Goal: Information Seeking & Learning: Find specific fact

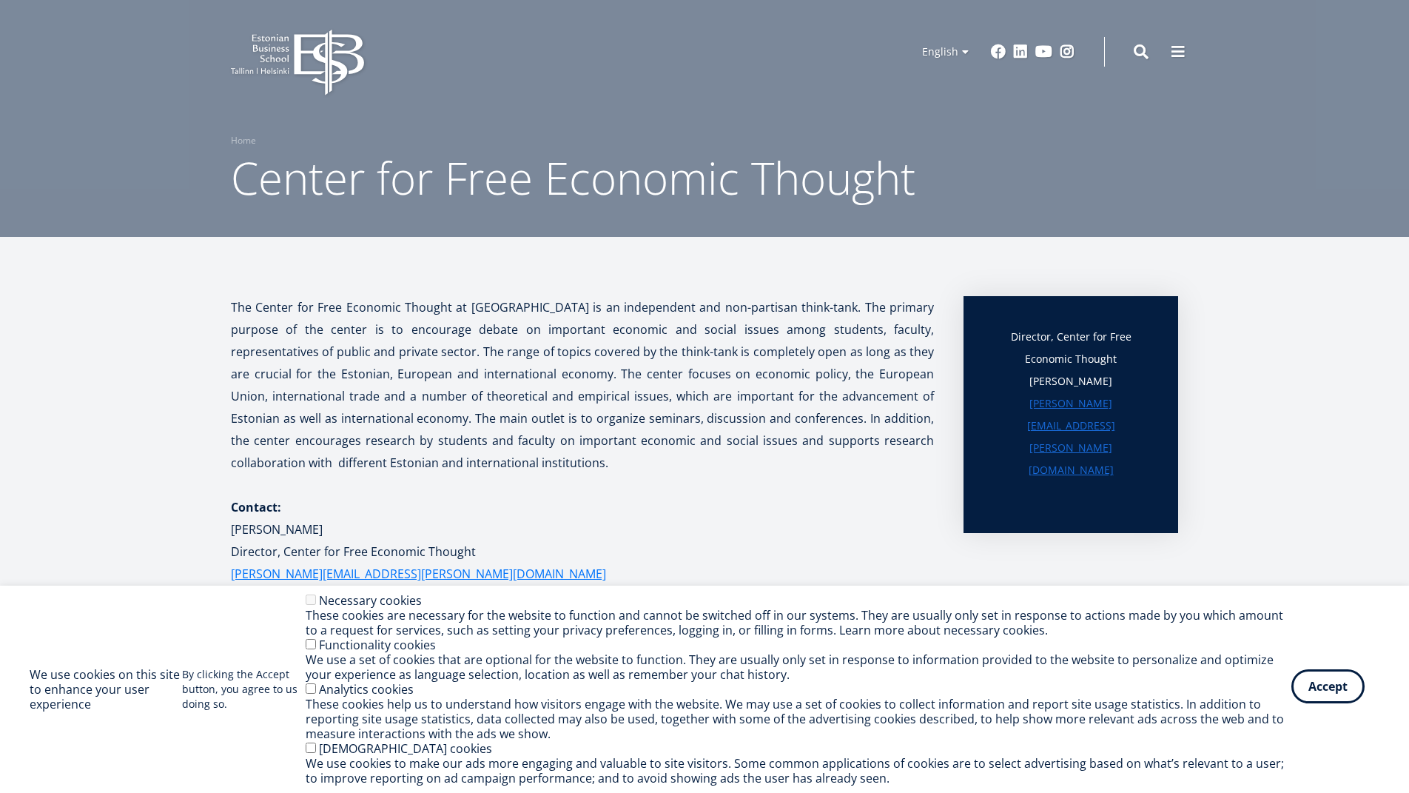
drag, startPoint x: 1319, startPoint y: 683, endPoint x: 1300, endPoint y: 685, distance: 18.6
click at [1320, 683] on button "Accept" at bounding box center [1328, 686] width 73 height 34
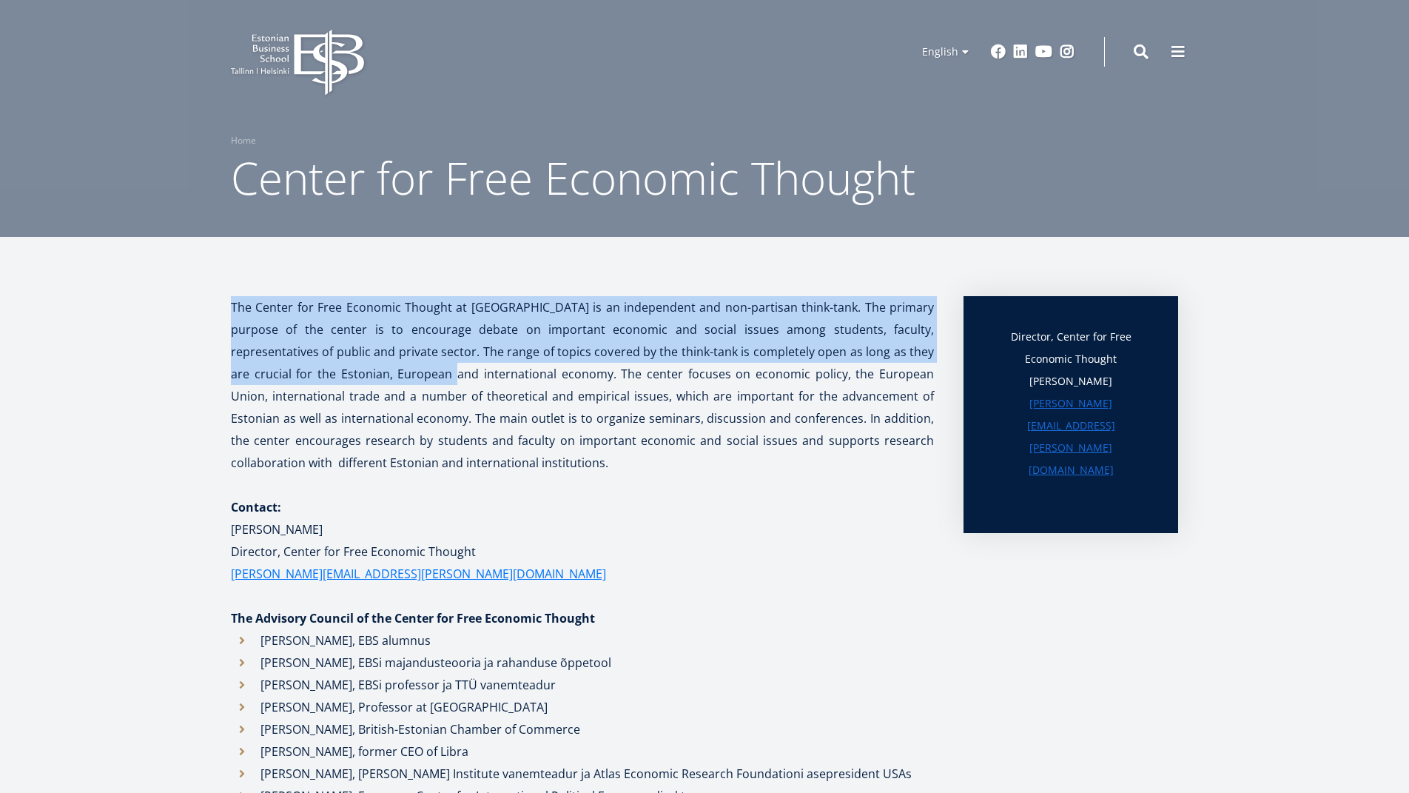
drag, startPoint x: 221, startPoint y: 299, endPoint x: 438, endPoint y: 392, distance: 235.8
click at [417, 382] on div "The Center for Free Economic Thought at [GEOGRAPHIC_DATA] is an independent and…" at bounding box center [705, 573] width 1066 height 555
click at [438, 392] on p "The Center for Free Economic Thought at [GEOGRAPHIC_DATA] is an independent and…" at bounding box center [582, 385] width 703 height 178
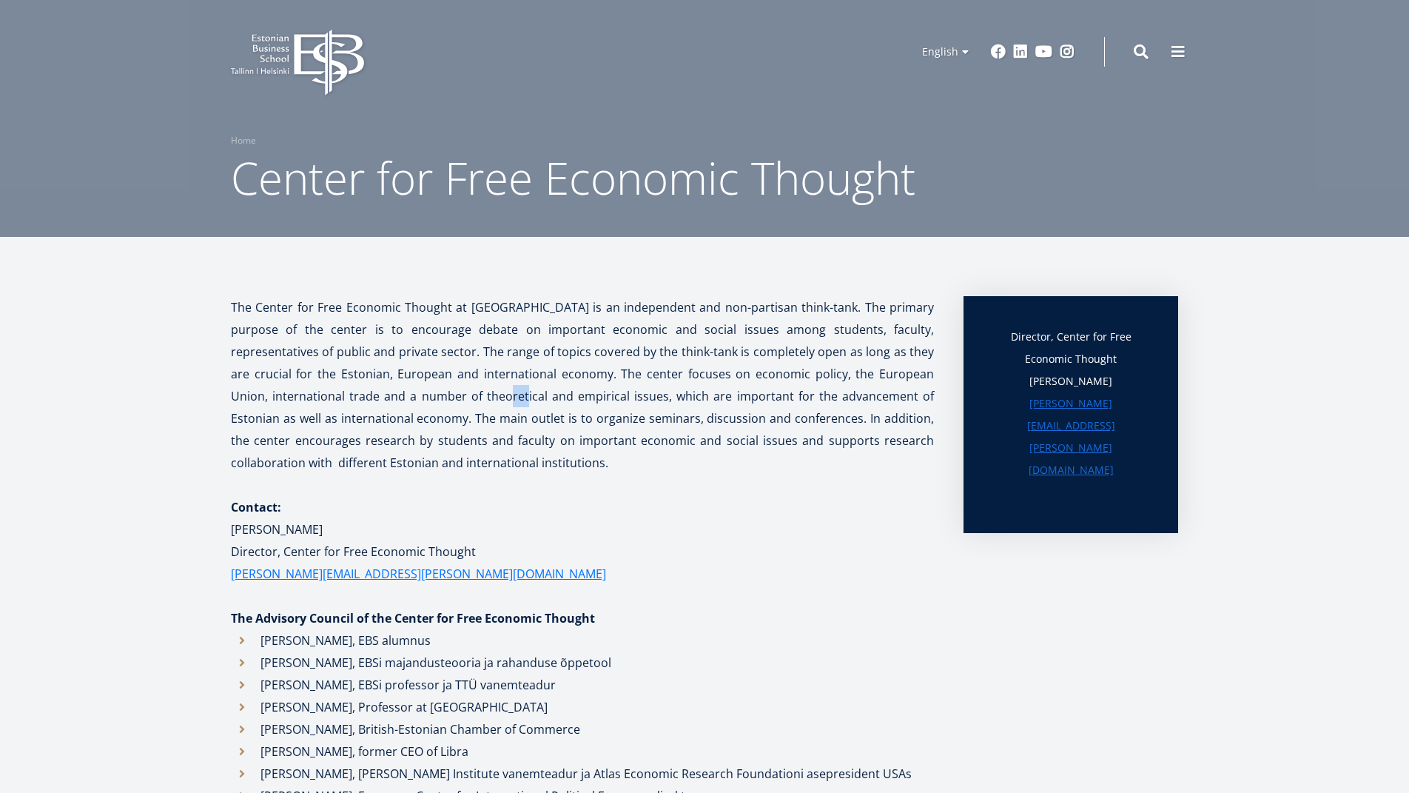
drag, startPoint x: 480, startPoint y: 416, endPoint x: 507, endPoint y: 432, distance: 31.5
click at [486, 420] on p "The Center for Free Economic Thought at [GEOGRAPHIC_DATA] is an independent and…" at bounding box center [582, 385] width 703 height 178
click at [511, 450] on p "The Center for Free Economic Thought at [GEOGRAPHIC_DATA] is an independent and…" at bounding box center [582, 385] width 703 height 178
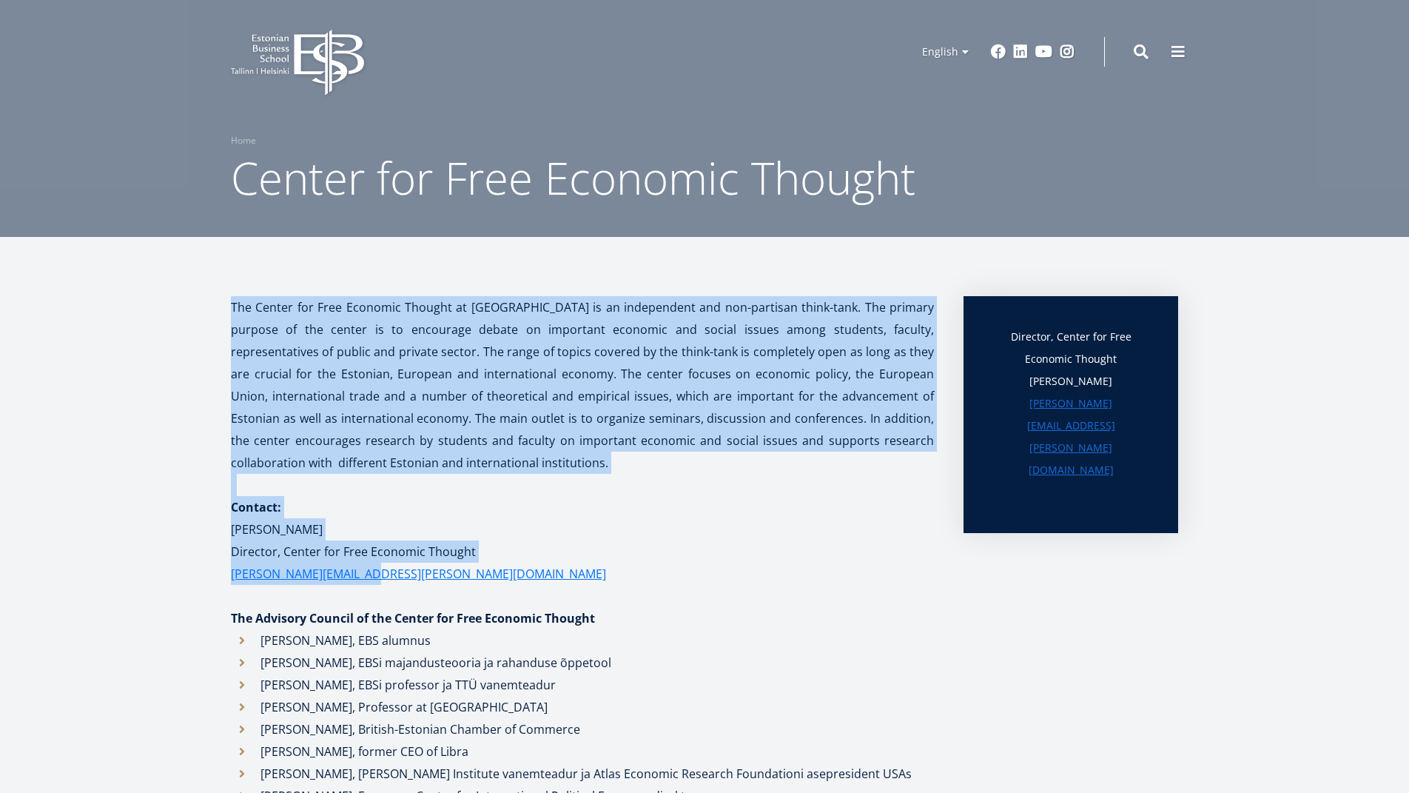
drag, startPoint x: 221, startPoint y: 302, endPoint x: 480, endPoint y: 581, distance: 380.7
click at [480, 581] on div "The Center for Free Economic Thought at [GEOGRAPHIC_DATA] is an independent and…" at bounding box center [705, 573] width 1066 height 555
copy article "The Center for Free Economic Thought at [GEOGRAPHIC_DATA] is an independent and…"
click at [363, 528] on p "[PERSON_NAME]" at bounding box center [582, 529] width 703 height 22
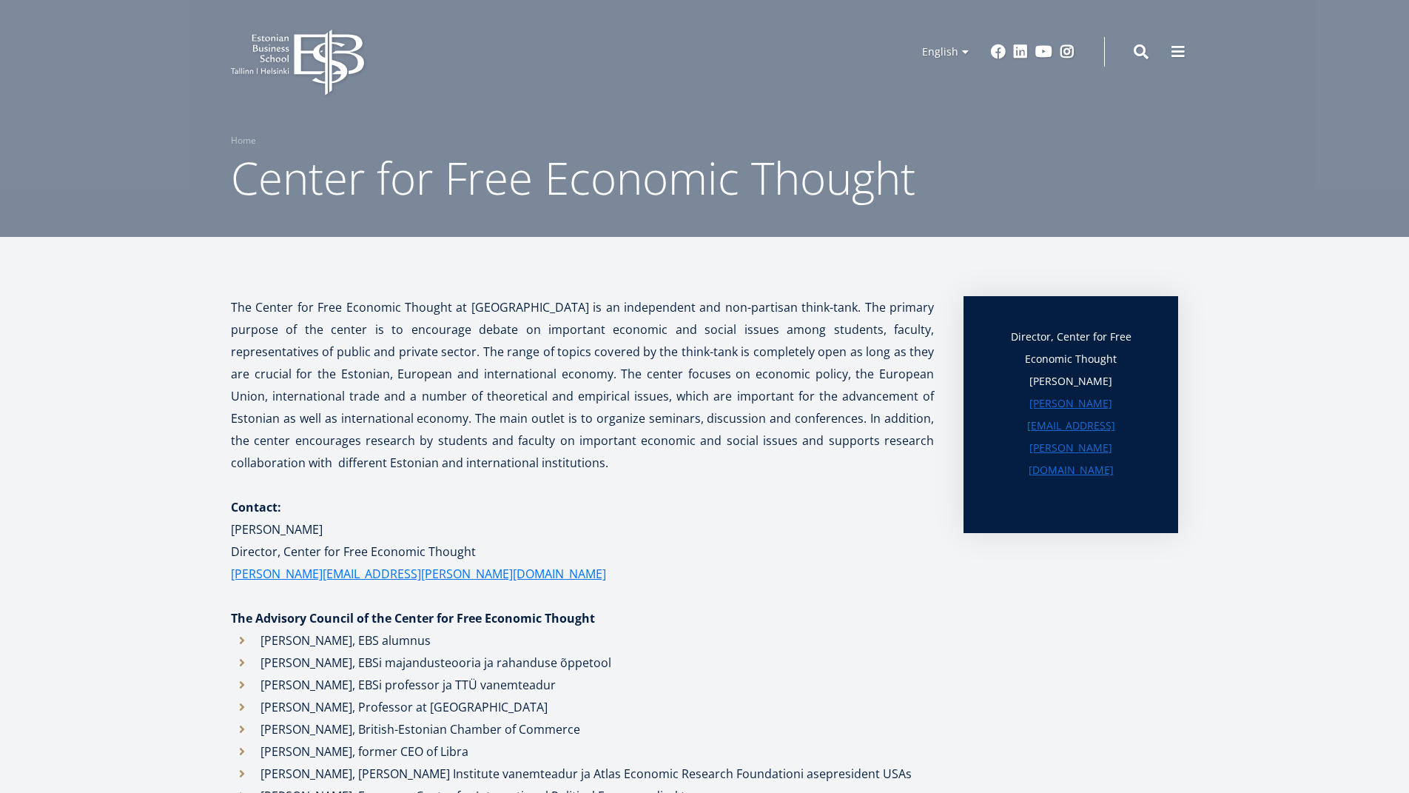
drag, startPoint x: 323, startPoint y: 528, endPoint x: 227, endPoint y: 531, distance: 95.5
click at [227, 531] on div "The Center for Free Economic Thought at [GEOGRAPHIC_DATA] is an independent and…" at bounding box center [705, 573] width 1066 height 555
copy p "[PERSON_NAME]"
click at [258, 537] on p "[PERSON_NAME]" at bounding box center [582, 529] width 703 height 22
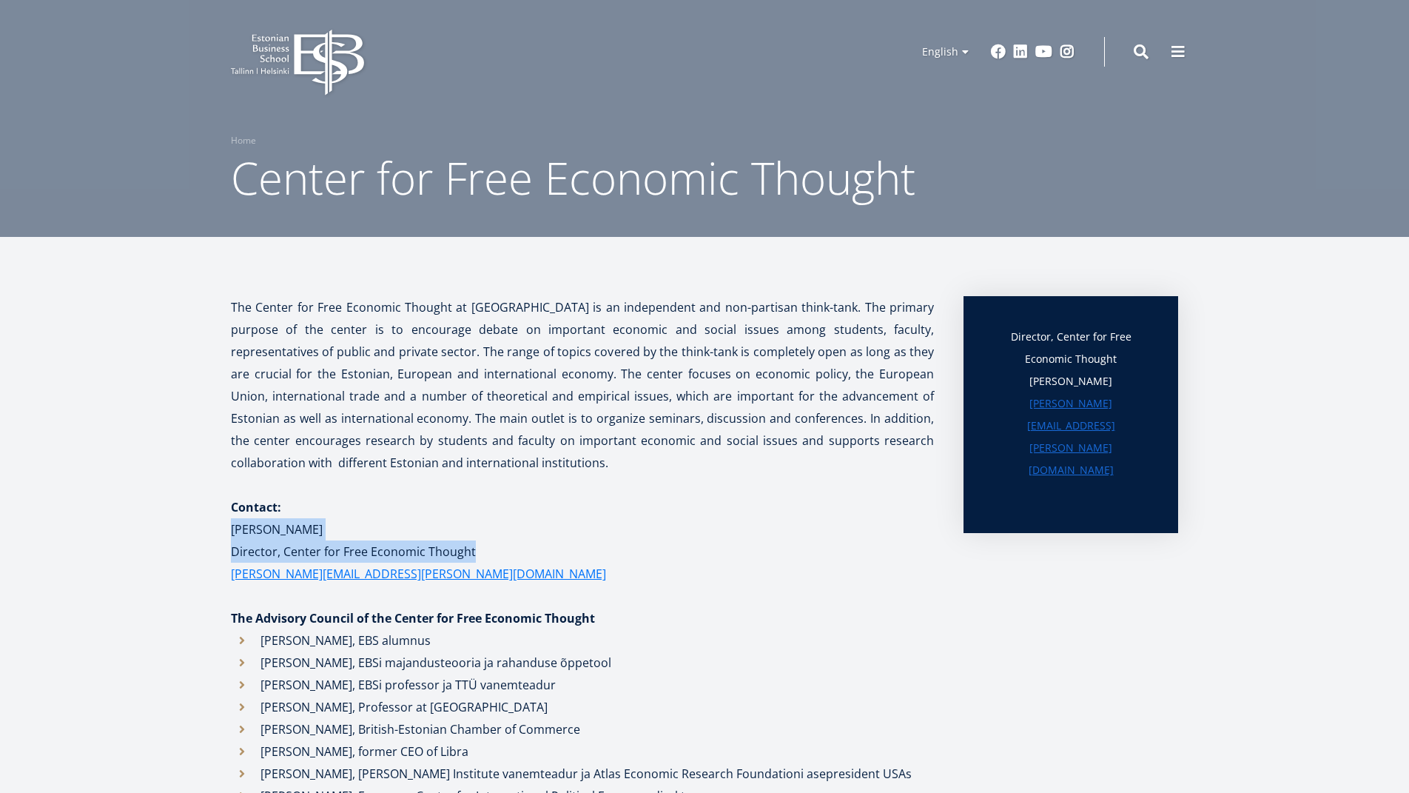
drag, startPoint x: 246, startPoint y: 528, endPoint x: 482, endPoint y: 546, distance: 236.1
click at [482, 546] on div "The Center for Free Economic Thought at [GEOGRAPHIC_DATA] is an independent and…" at bounding box center [705, 573] width 1066 height 555
